Goal: Task Accomplishment & Management: Complete application form

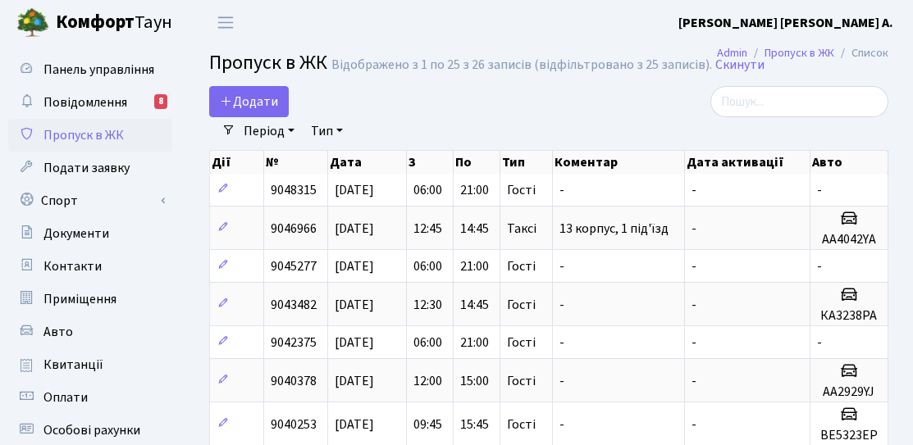
select select "25"
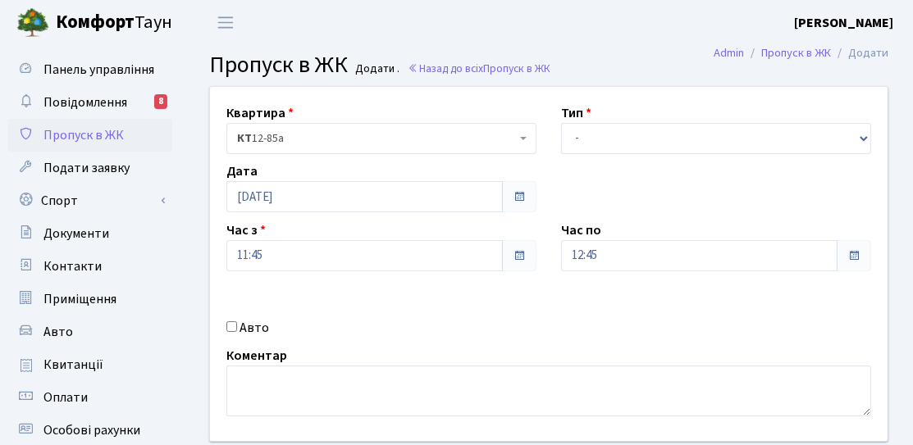
click at [252, 331] on label "Авто" at bounding box center [254, 328] width 30 height 20
click at [237, 331] on input "Авто" at bounding box center [231, 326] width 11 height 11
checkbox input "true"
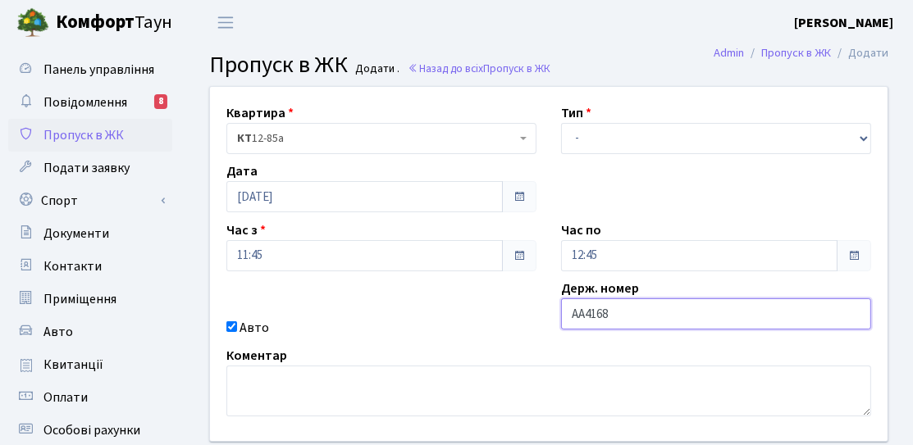
type input "АА4168YA"
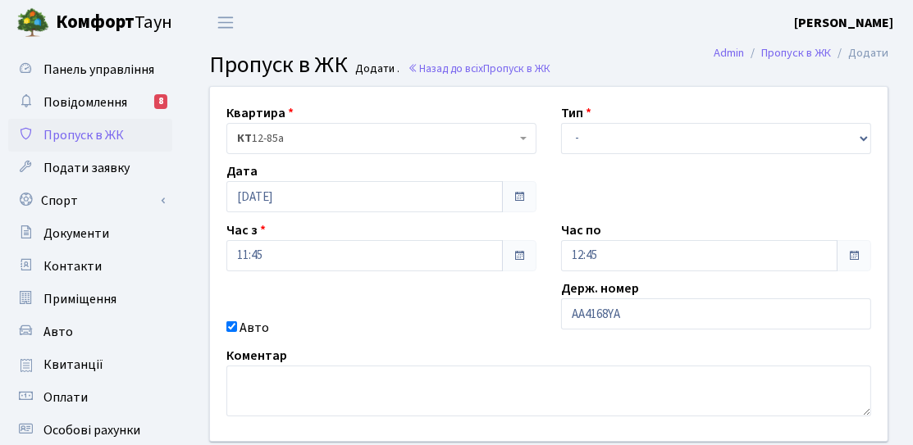
click at [619, 156] on div "Квартира <b>КТ</b>&nbsp;&nbsp;&nbsp;&nbsp;12-85а КТ 12-85а Тип - Доставка Таксі…" at bounding box center [549, 264] width 702 height 354
click at [619, 151] on select "- Доставка Таксі Гості Сервіс" at bounding box center [716, 138] width 310 height 31
select select "3"
click at [561, 123] on select "- Доставка Таксі Гості Сервіс" at bounding box center [716, 138] width 310 height 31
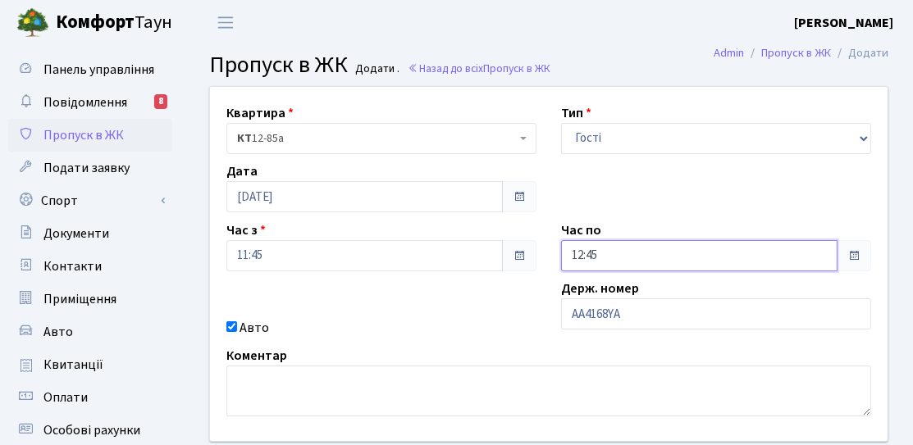
click at [626, 249] on input "12:45" at bounding box center [699, 255] width 276 height 31
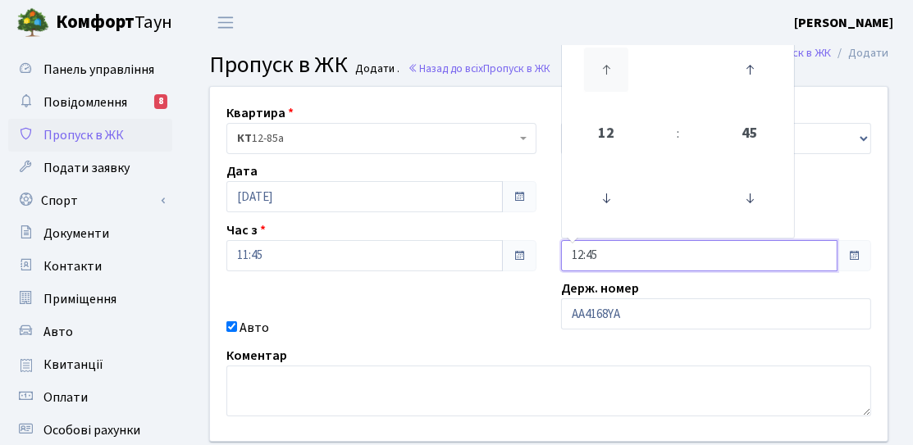
click at [611, 75] on icon at bounding box center [606, 70] width 44 height 44
type input "14:45"
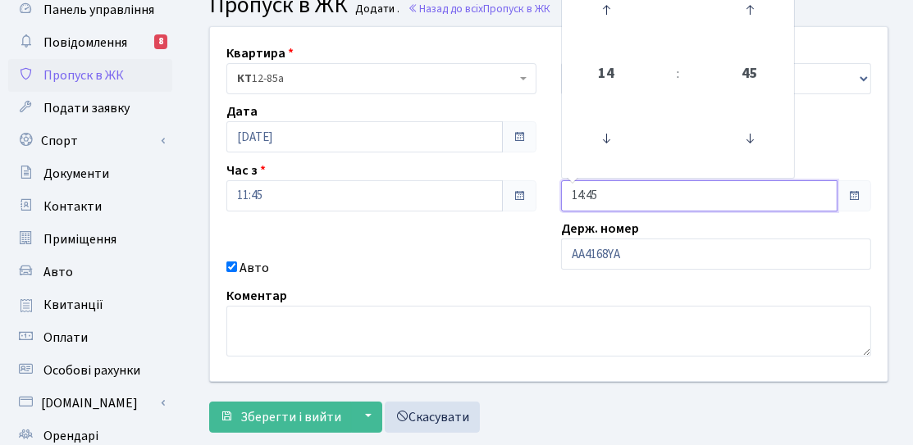
scroll to position [164, 0]
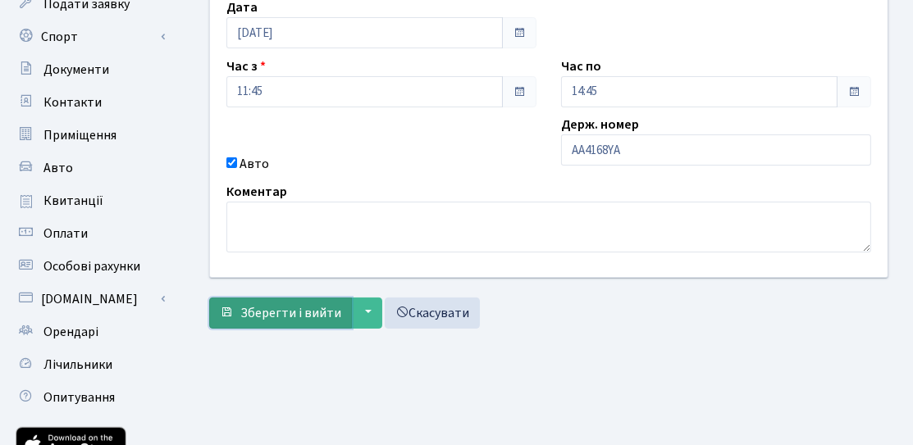
click at [291, 315] on span "Зберегти і вийти" at bounding box center [290, 313] width 101 height 18
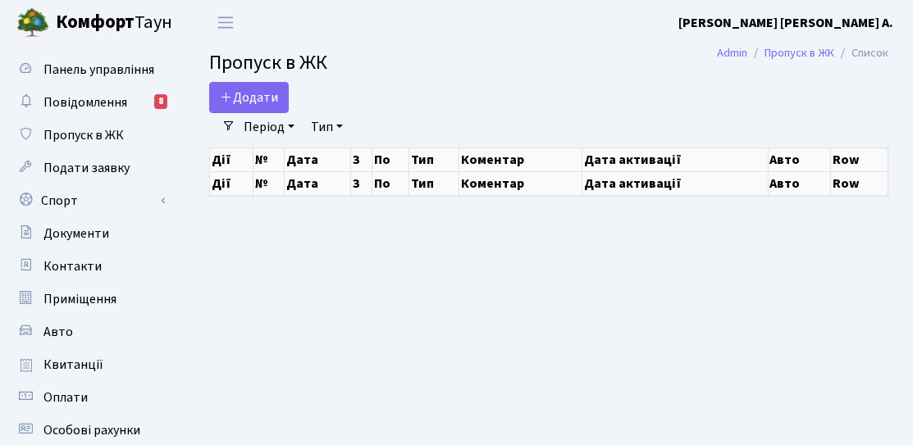
select select "25"
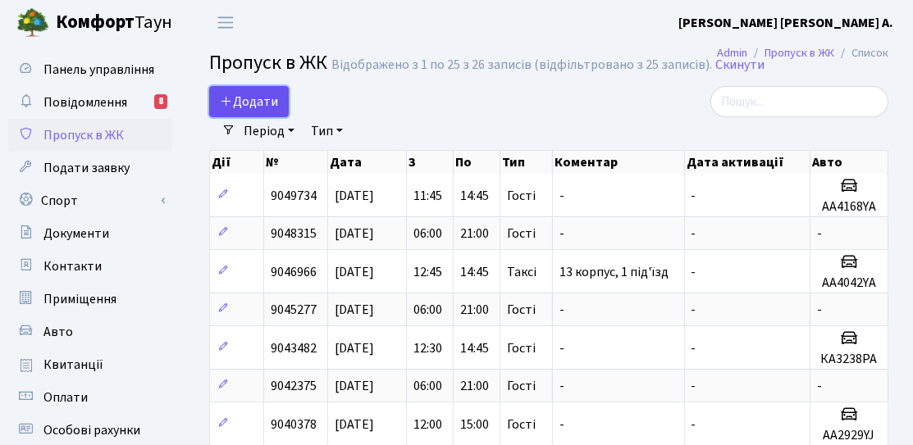
click at [254, 113] on link "Додати" at bounding box center [249, 101] width 80 height 31
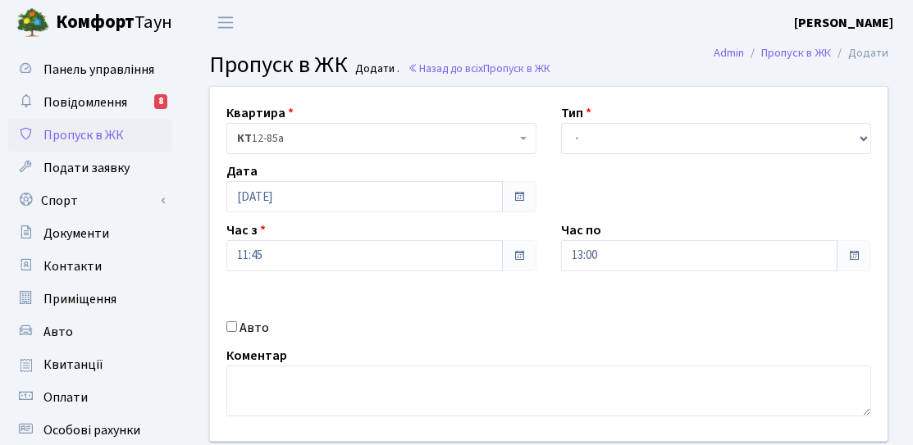
click at [262, 327] on label "Авто" at bounding box center [254, 328] width 30 height 20
click at [237, 327] on input "Авто" at bounding box center [231, 326] width 11 height 11
checkbox input "true"
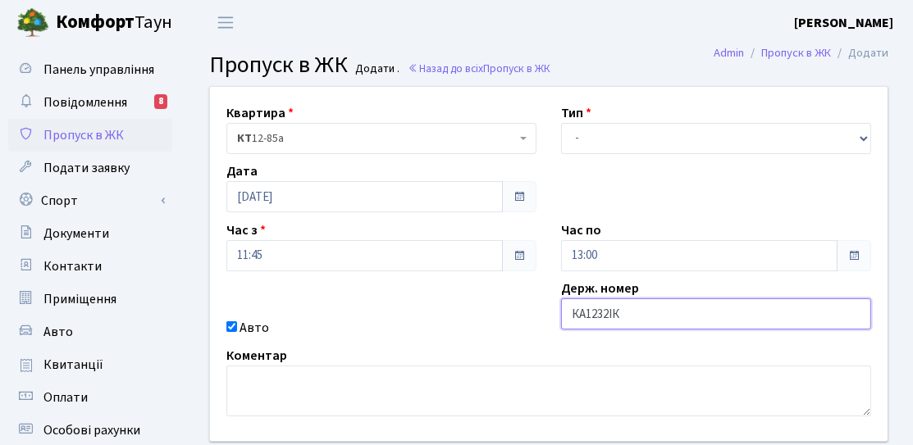
type input "КА1232ІК"
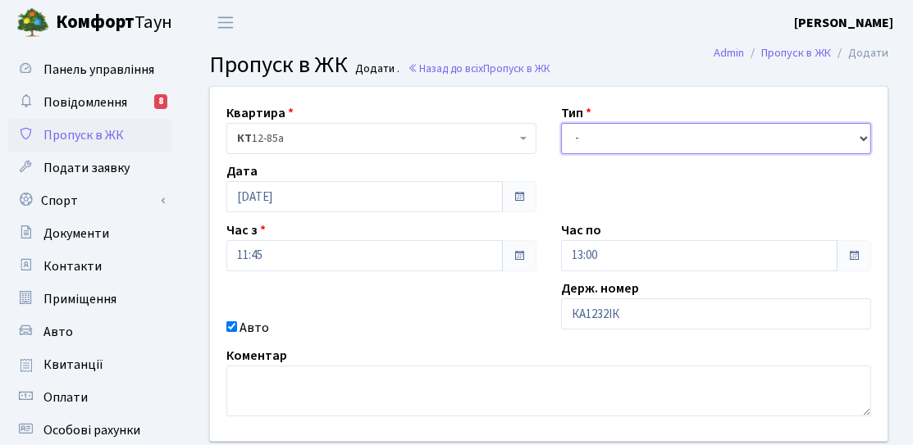
click at [586, 139] on select "- Доставка Таксі Гості Сервіс" at bounding box center [716, 138] width 310 height 31
select select "3"
click at [561, 123] on select "- Доставка Таксі Гості Сервіс" at bounding box center [716, 138] width 310 height 31
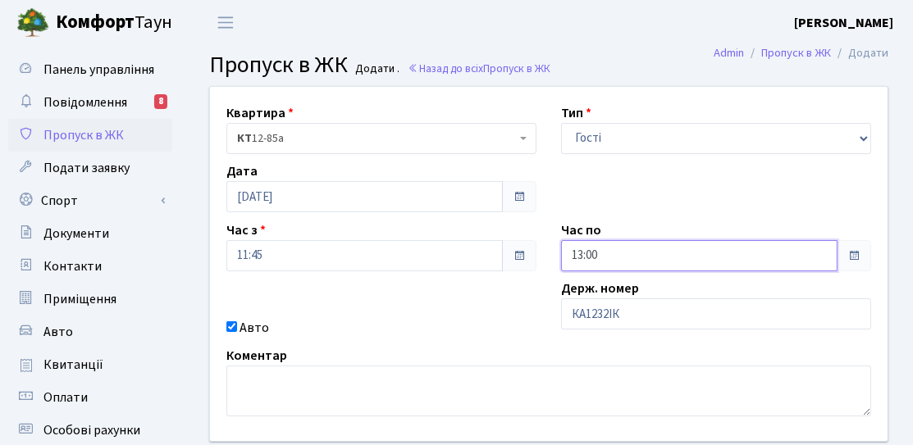
click at [599, 265] on input "13:00" at bounding box center [699, 255] width 276 height 31
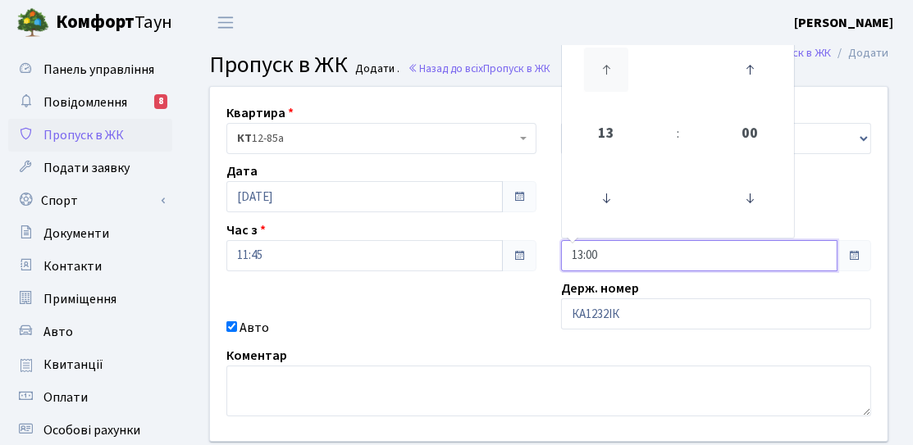
click at [609, 72] on icon at bounding box center [606, 70] width 44 height 44
click at [503, 297] on div "Квартира <b>КТ</b>&nbsp;&nbsp;&nbsp;&nbsp;12-85а КТ 12-85а Тип - Доставка Таксі…" at bounding box center [549, 264] width 702 height 354
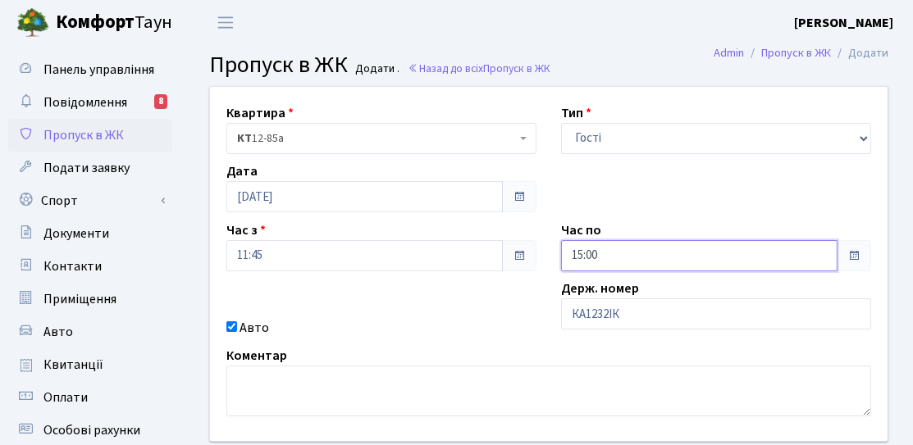
click at [637, 255] on input "15:00" at bounding box center [699, 255] width 276 height 31
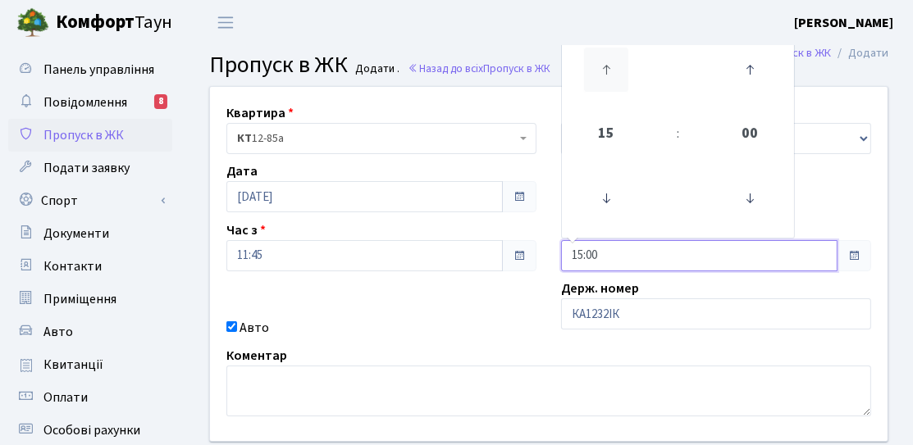
click at [609, 51] on icon at bounding box center [606, 70] width 44 height 44
type input "16:00"
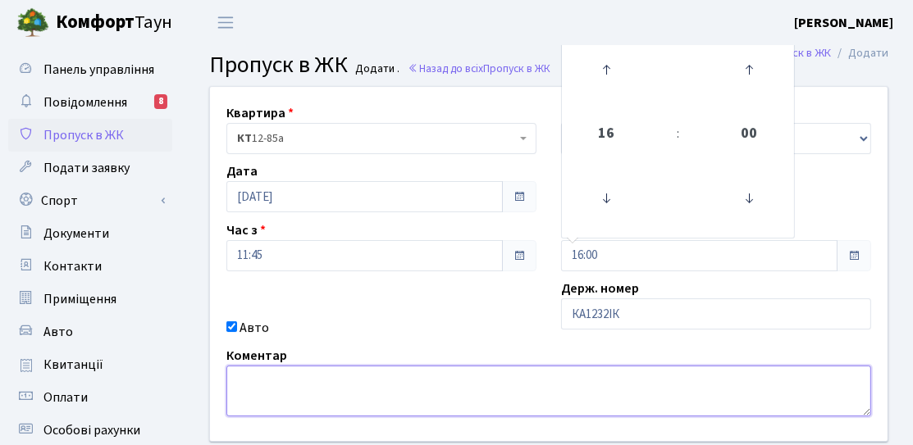
click at [416, 367] on textarea at bounding box center [548, 391] width 644 height 51
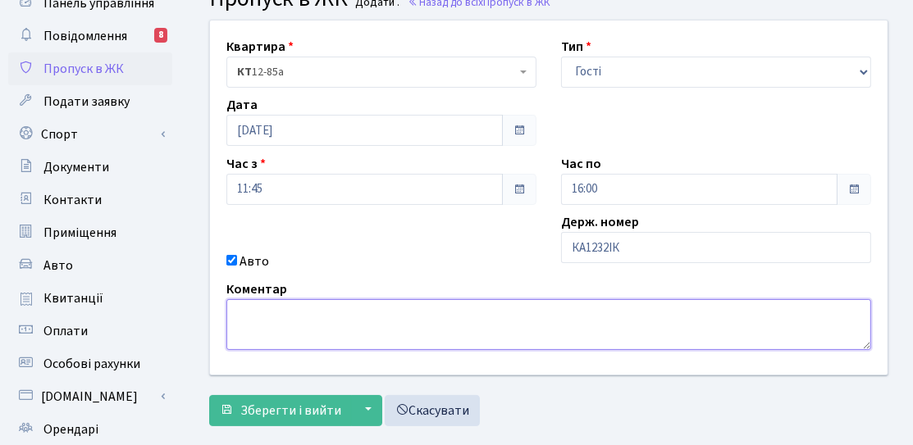
scroll to position [164, 0]
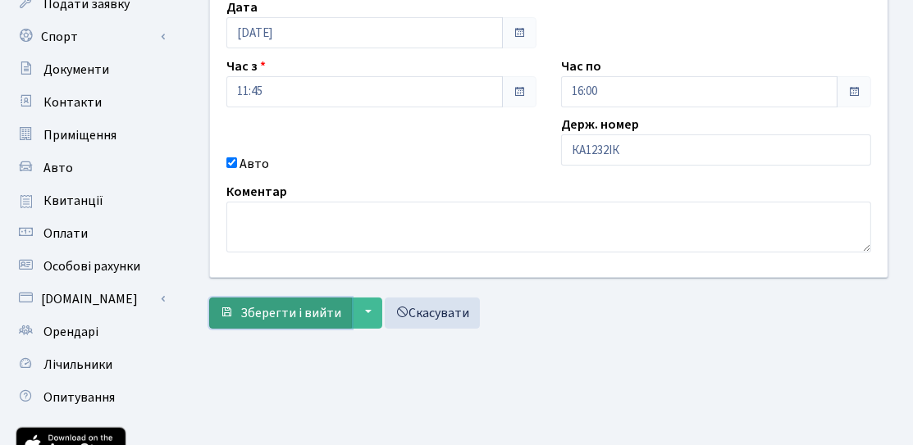
click at [311, 309] on span "Зберегти і вийти" at bounding box center [290, 313] width 101 height 18
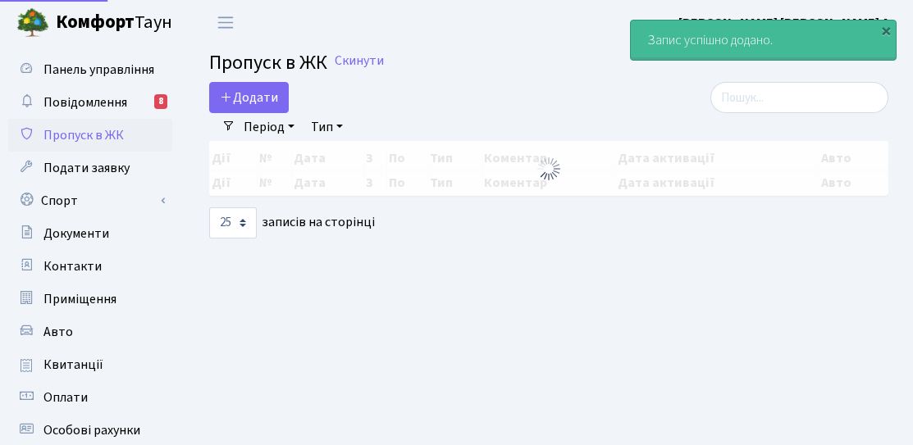
select select "25"
